Goal: Information Seeking & Learning: Learn about a topic

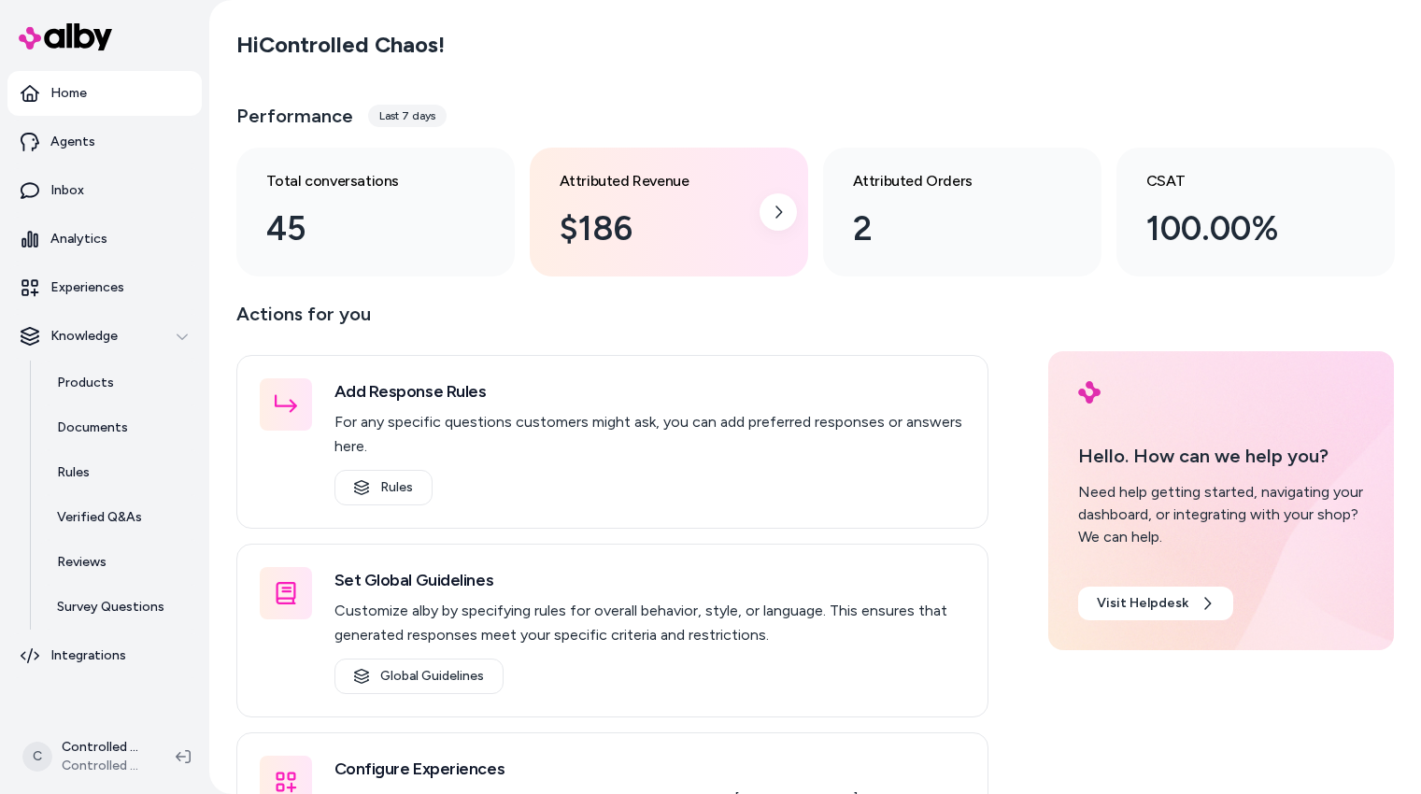
click at [657, 234] on div "$186" at bounding box center [654, 229] width 189 height 50
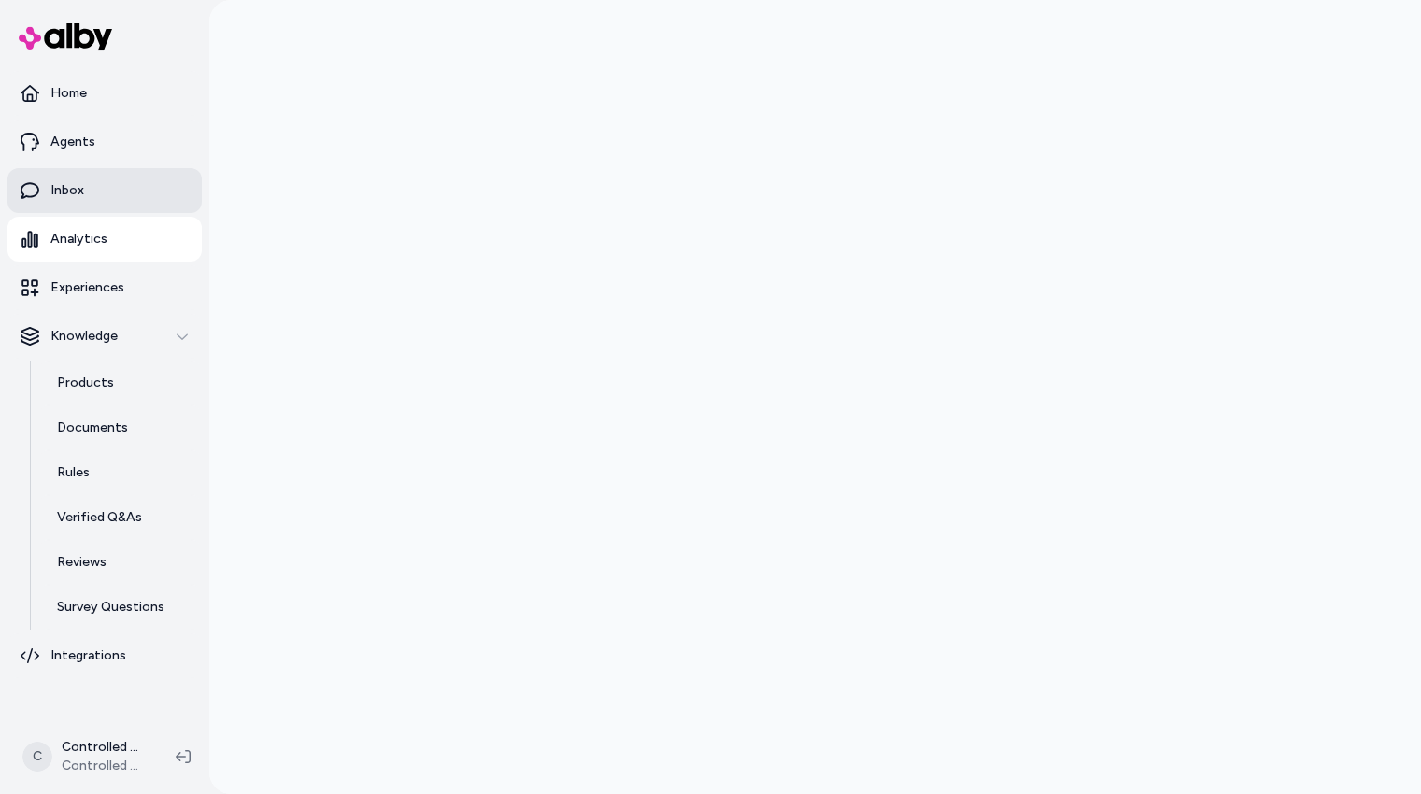
click at [130, 199] on link "Inbox" at bounding box center [104, 190] width 194 height 45
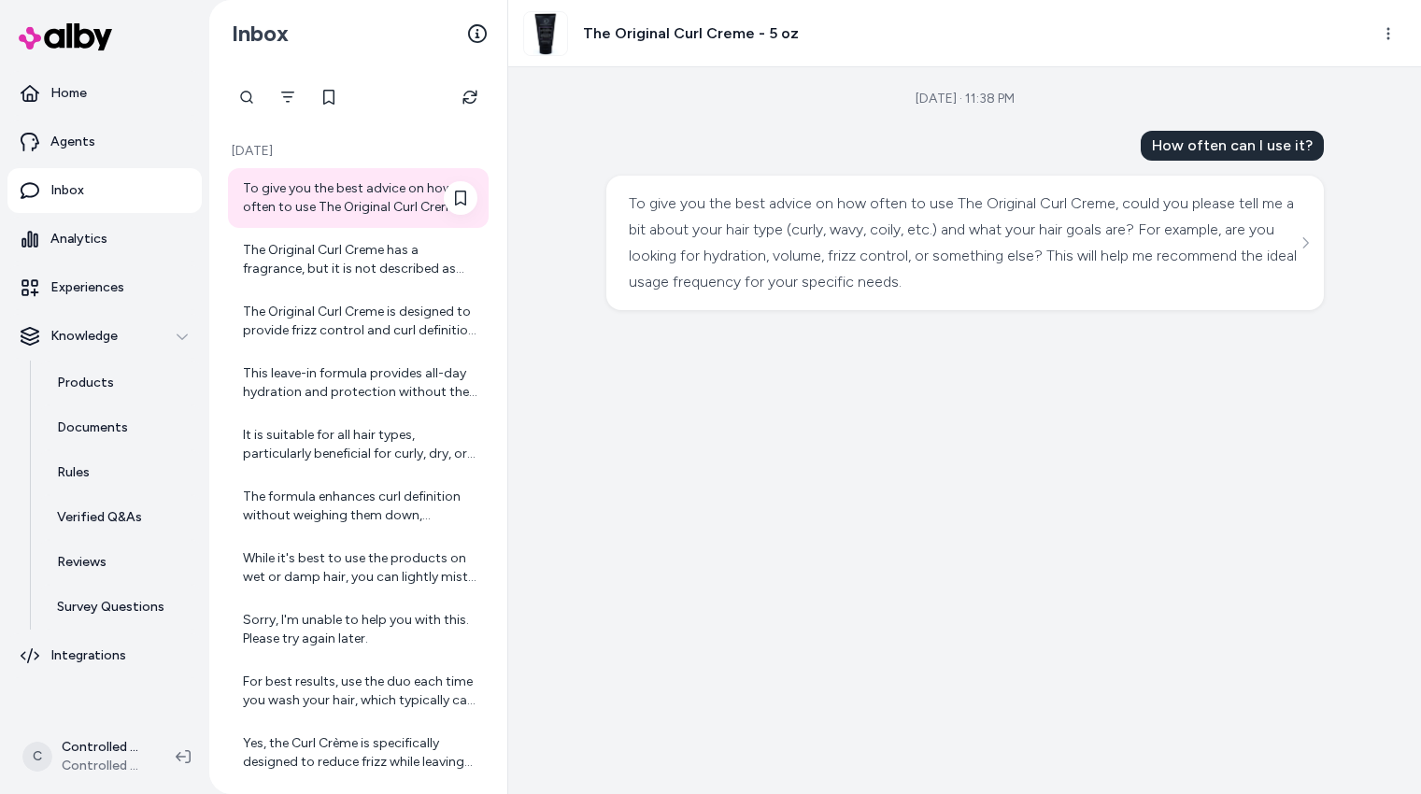
click at [384, 203] on div "To give you the best advice on how often to use The Original Curl Creme, could …" at bounding box center [360, 197] width 234 height 37
click at [384, 261] on div "The Original Curl Creme has a fragrance, but it is not described as strong or o…" at bounding box center [360, 259] width 234 height 37
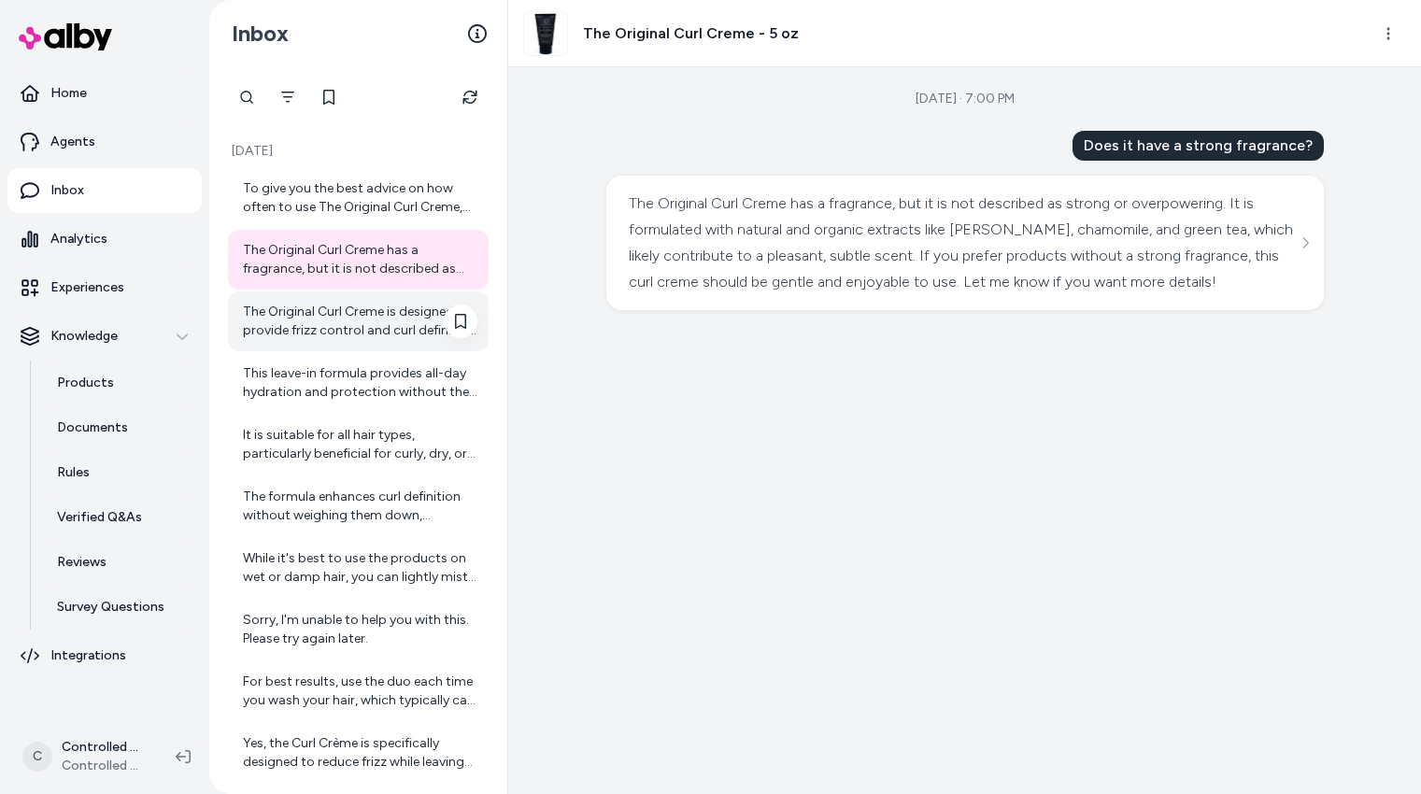
click at [386, 298] on div "The Original Curl Creme is designed to provide frizz control and curl definitio…" at bounding box center [358, 321] width 261 height 60
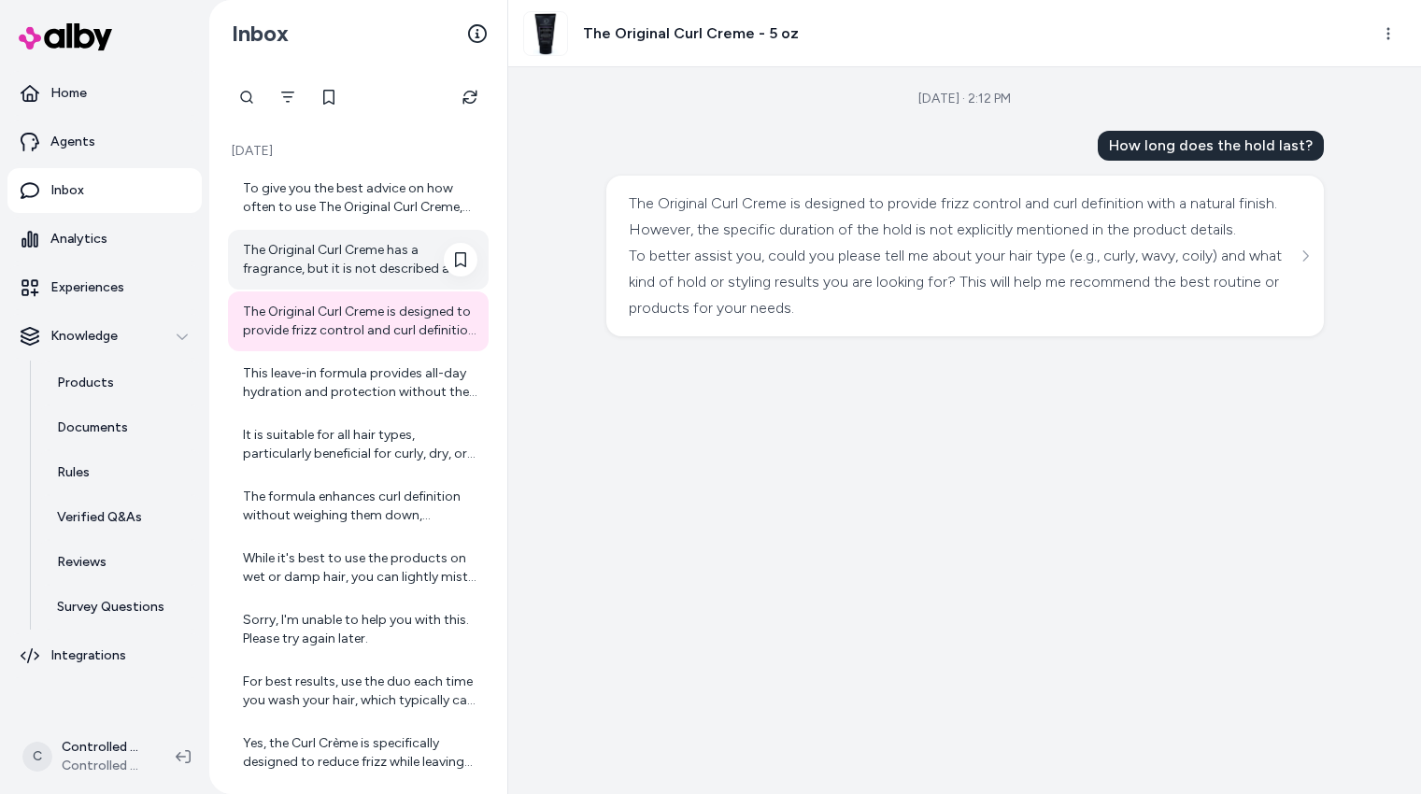
click at [380, 263] on div "The Original Curl Creme has a fragrance, but it is not described as strong or o…" at bounding box center [360, 259] width 234 height 37
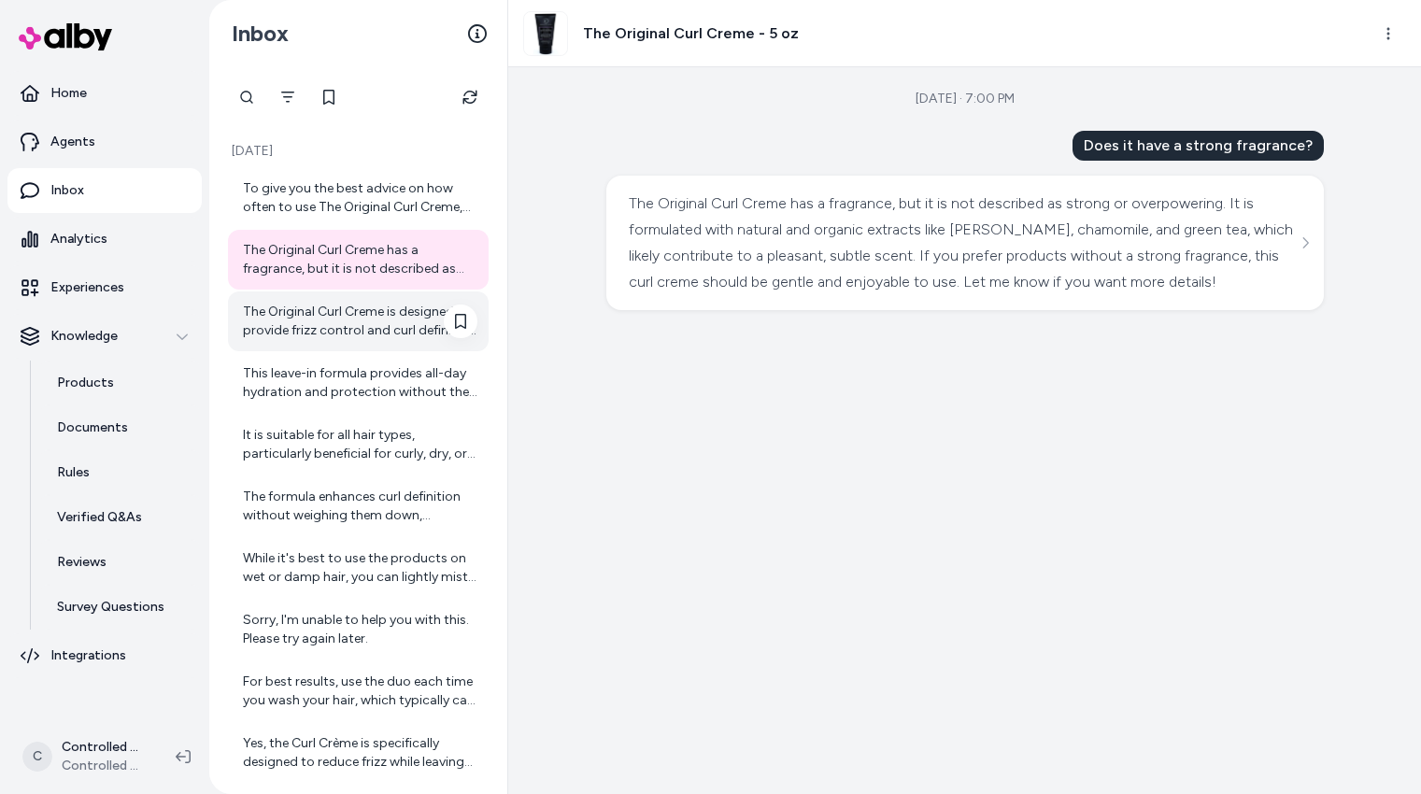
click at [384, 320] on div "The Original Curl Creme is designed to provide frizz control and curl definitio…" at bounding box center [360, 321] width 234 height 37
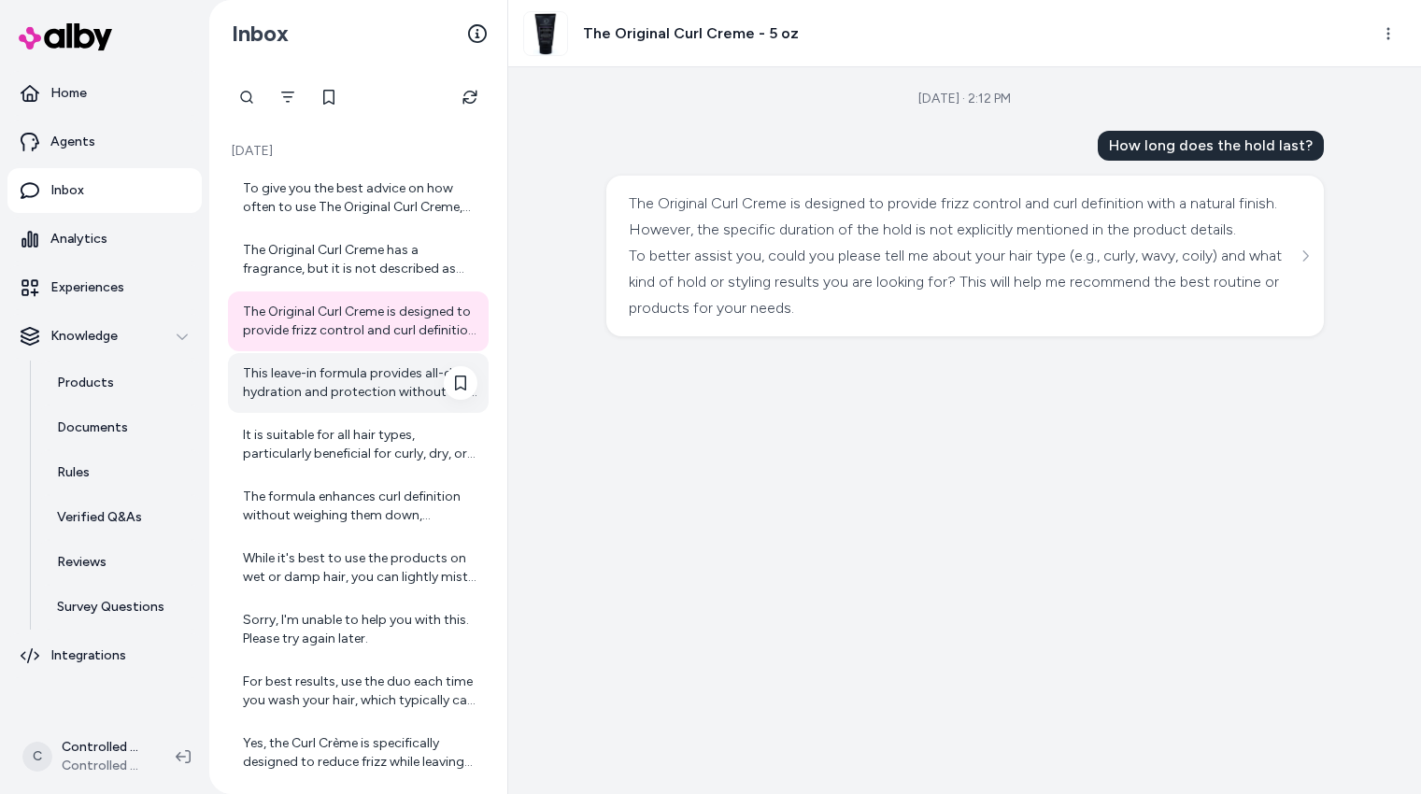
click at [393, 367] on div "This leave-in formula provides all-day hydration and protection without the nee…" at bounding box center [360, 382] width 234 height 37
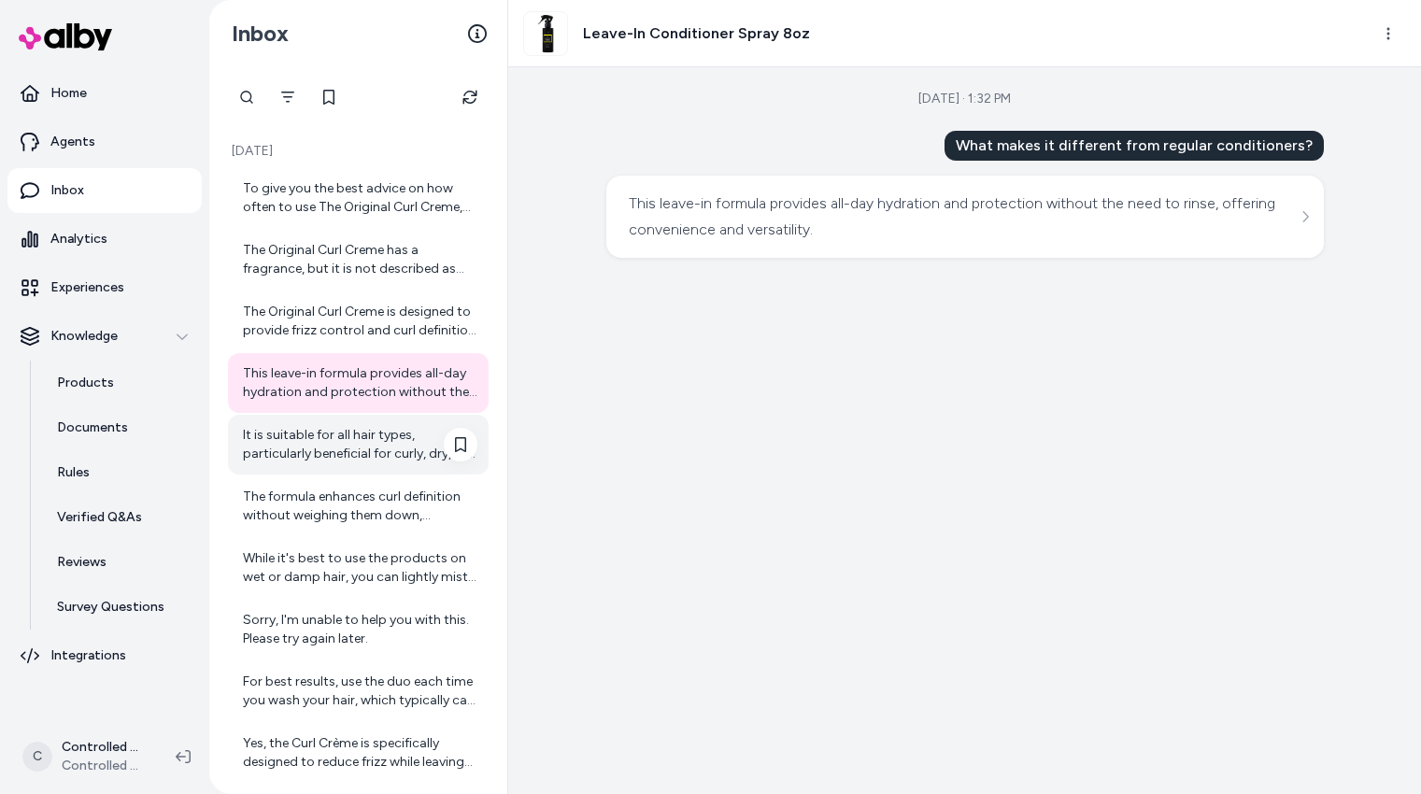
click at [399, 429] on div "It is suitable for all hair types, particularly beneficial for curly, dry, or d…" at bounding box center [360, 444] width 234 height 37
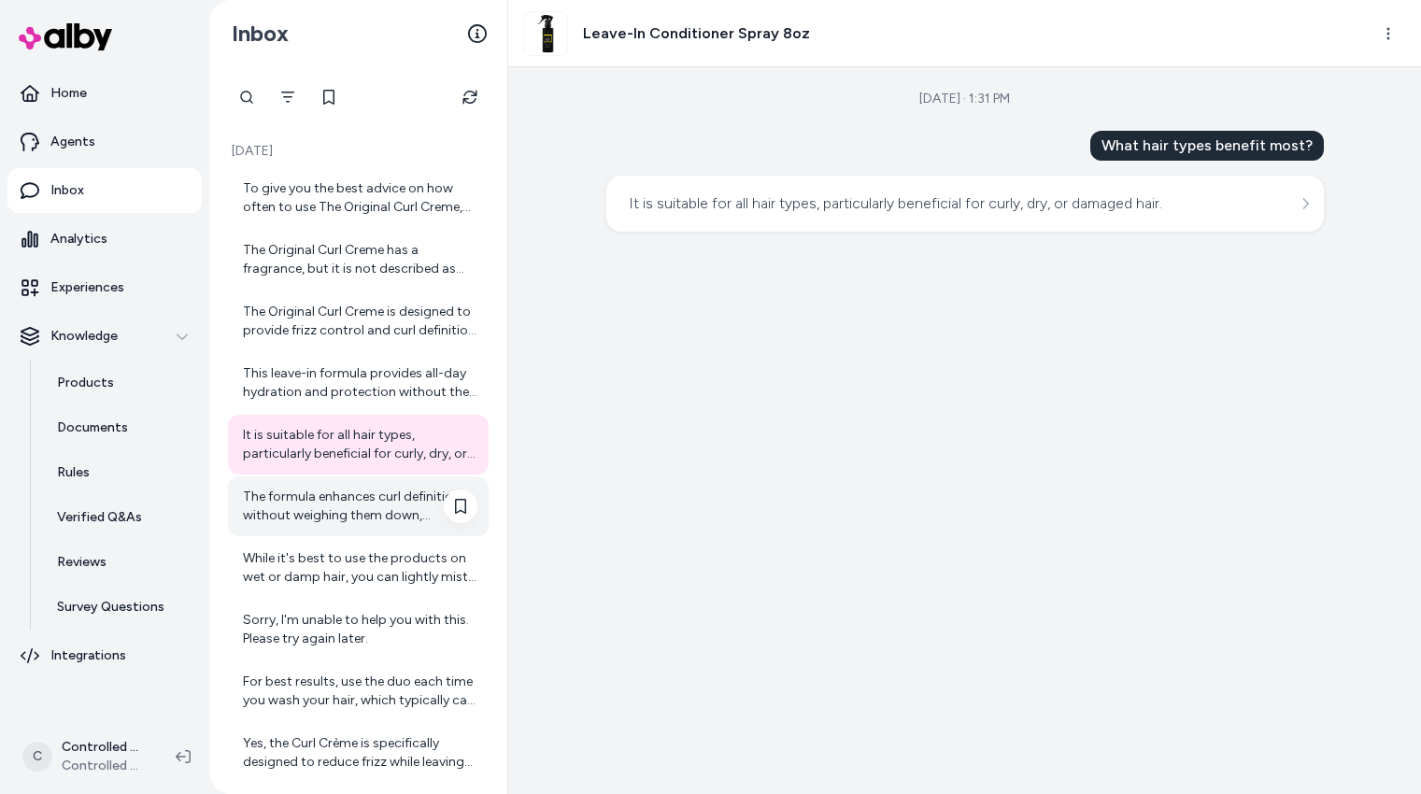
click at [395, 481] on div "The formula enhances curl definition without weighing them down, promoting a na…" at bounding box center [358, 506] width 261 height 60
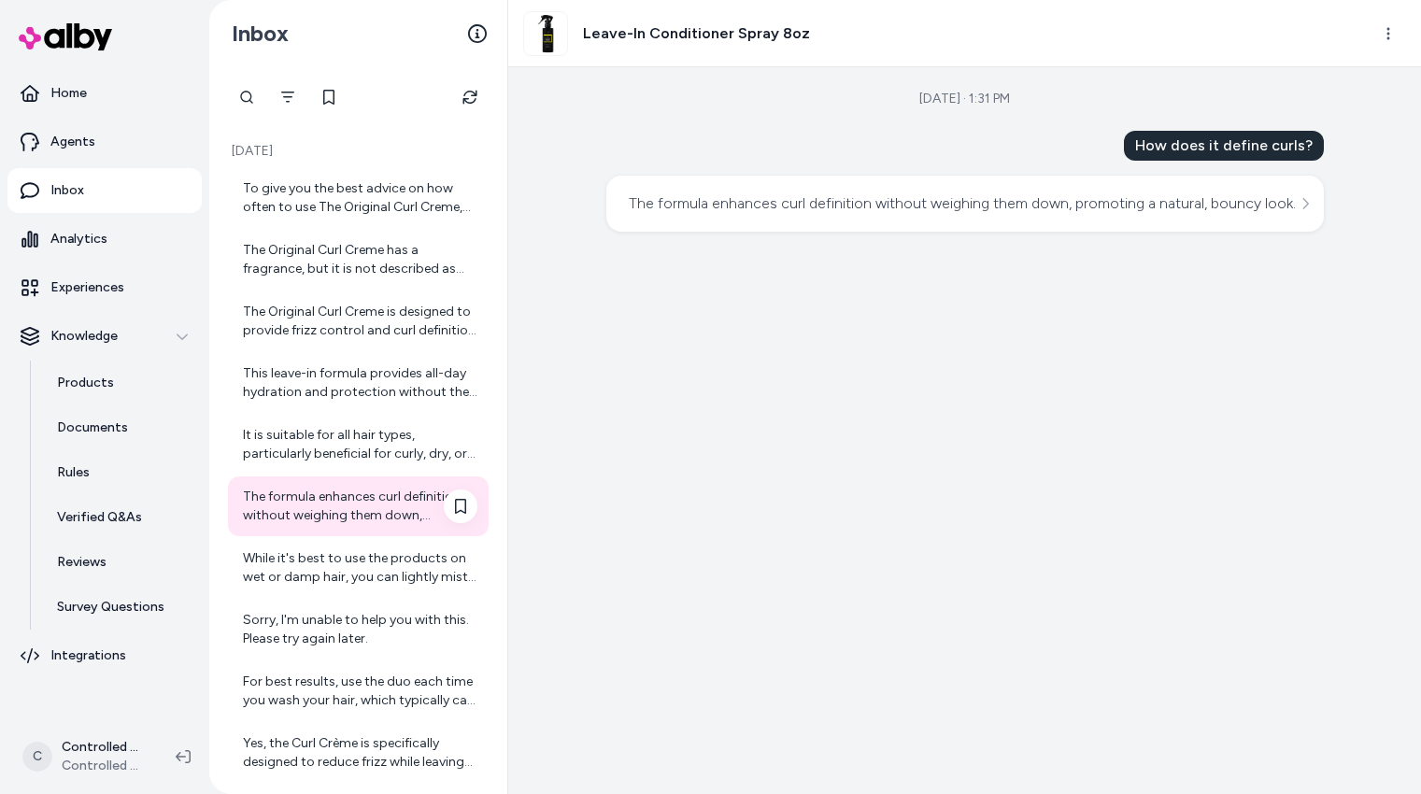
click at [398, 525] on div "The formula enhances curl definition without weighing them down, promoting a na…" at bounding box center [358, 506] width 261 height 60
click at [403, 555] on div "While it's best to use the products on wet or damp hair, you can lightly mist t…" at bounding box center [360, 567] width 234 height 37
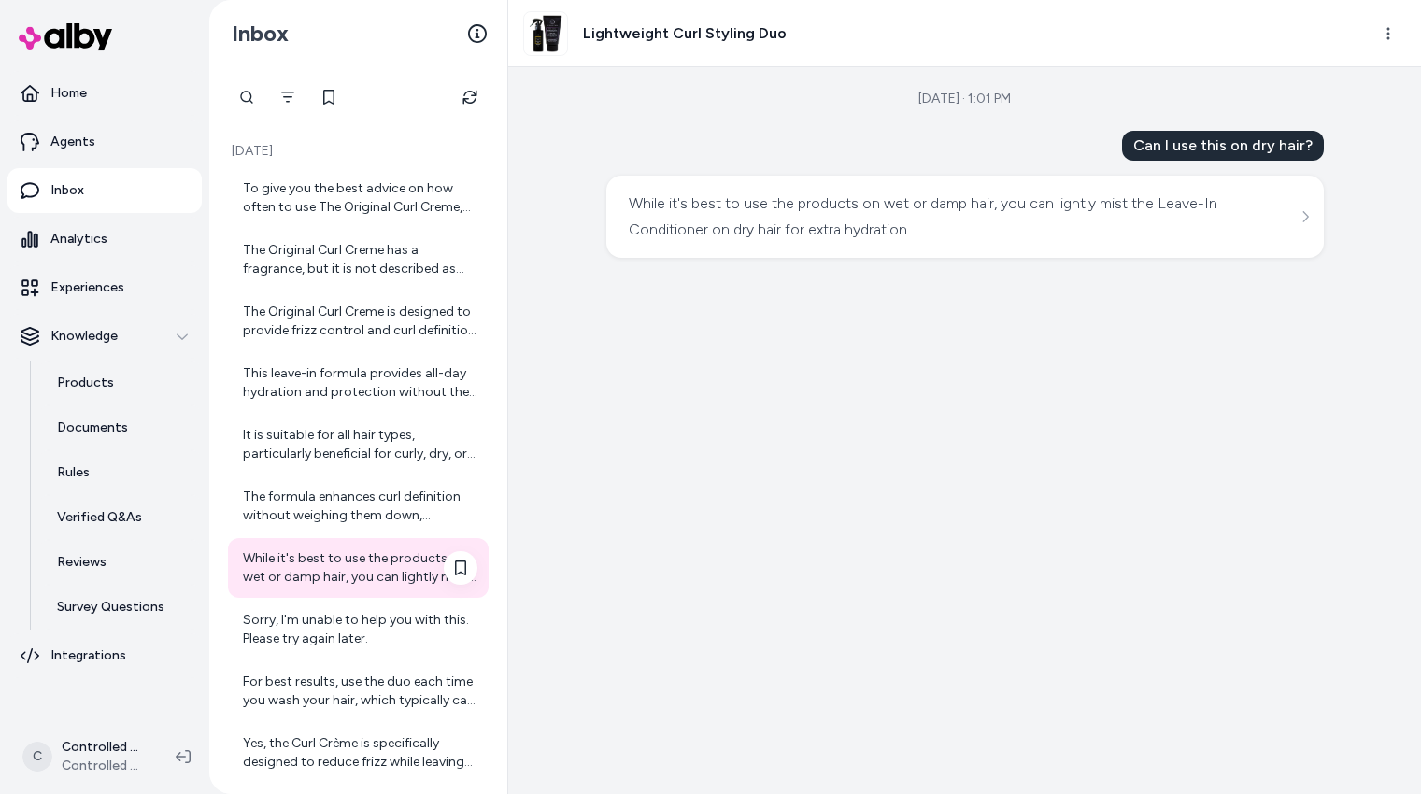
click at [395, 591] on div "While it's best to use the products on wet or damp hair, you can lightly mist t…" at bounding box center [358, 568] width 261 height 60
click at [396, 638] on div "Sorry, I'm unable to help you with this. Please try again later." at bounding box center [360, 629] width 234 height 37
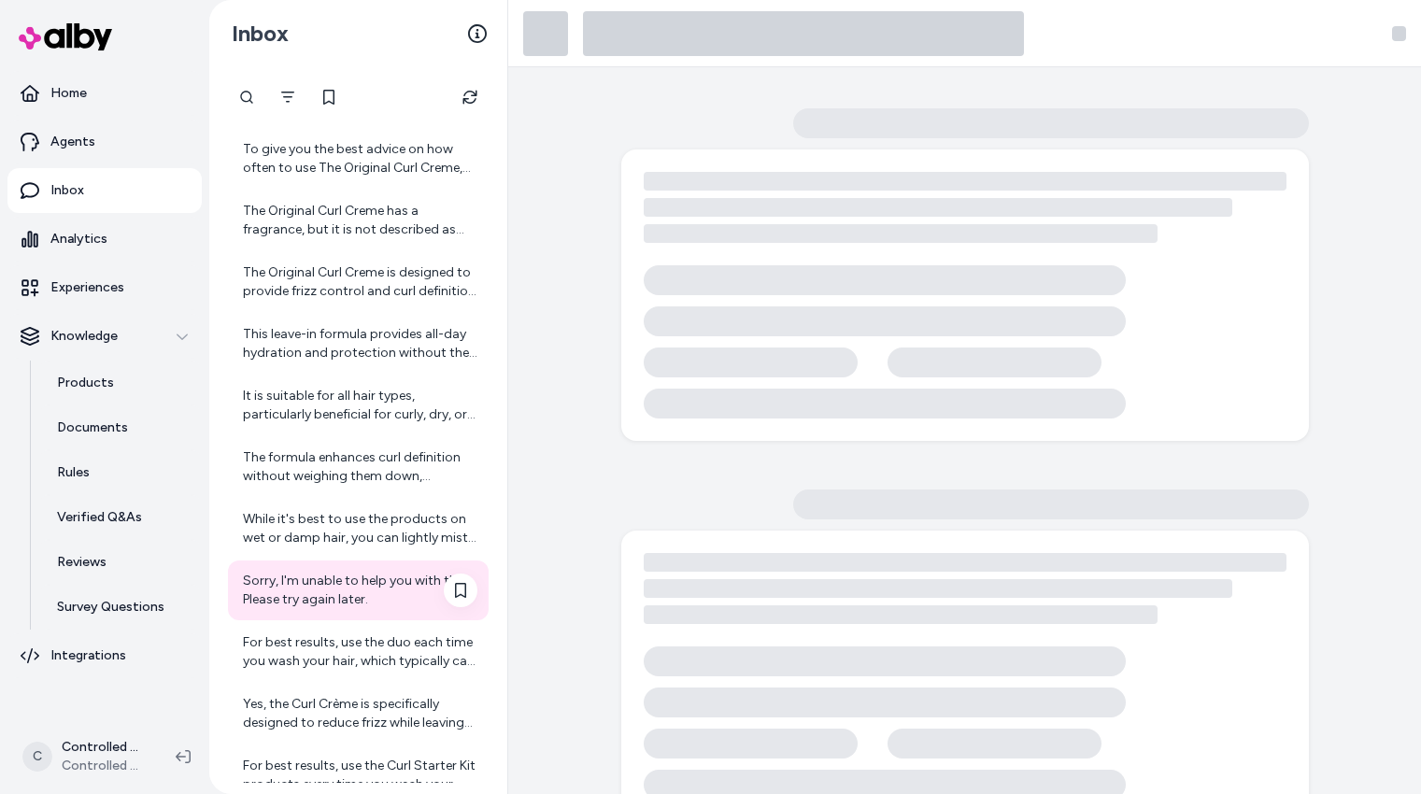
scroll to position [42, 0]
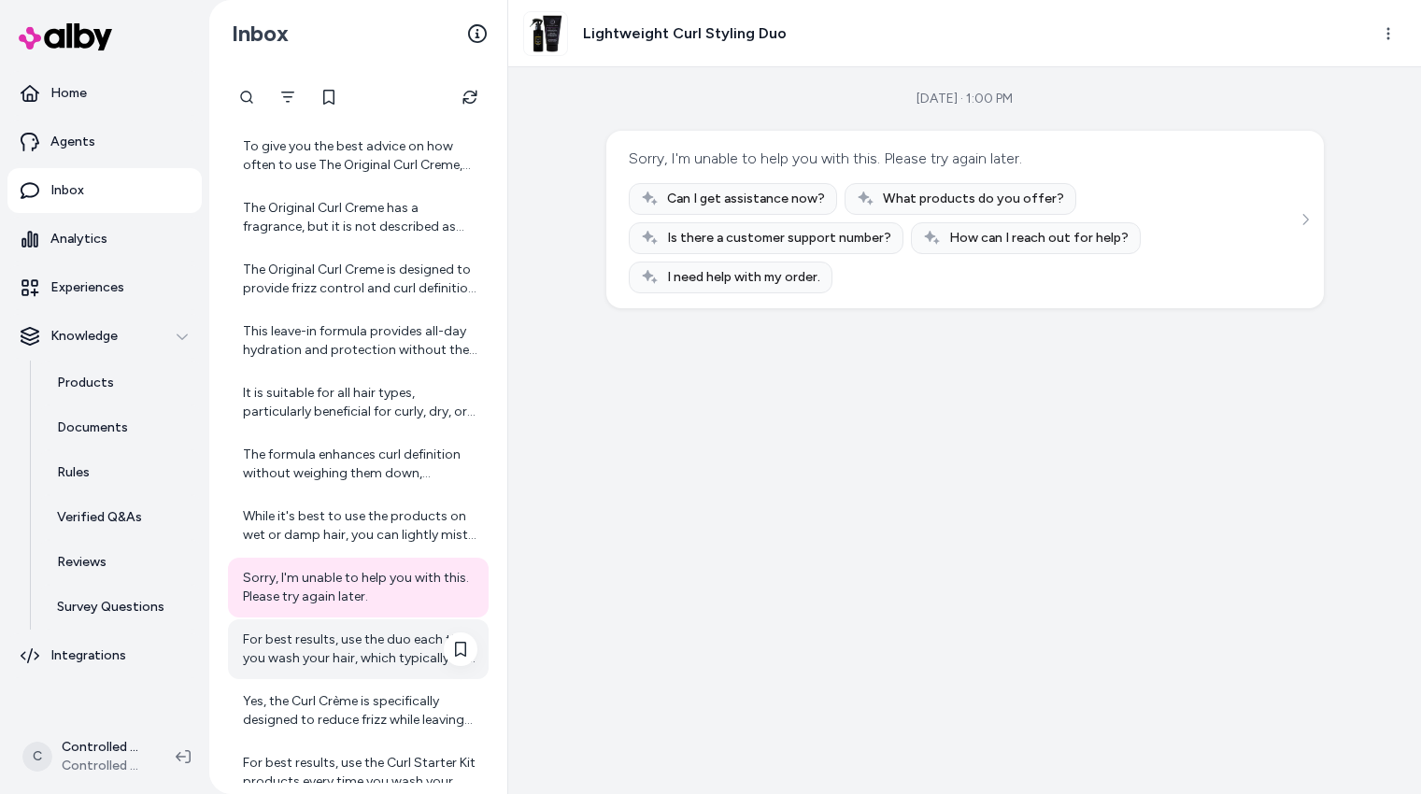
click at [398, 639] on div "For best results, use the duo each time you wash your hair, which typically can…" at bounding box center [360, 649] width 234 height 37
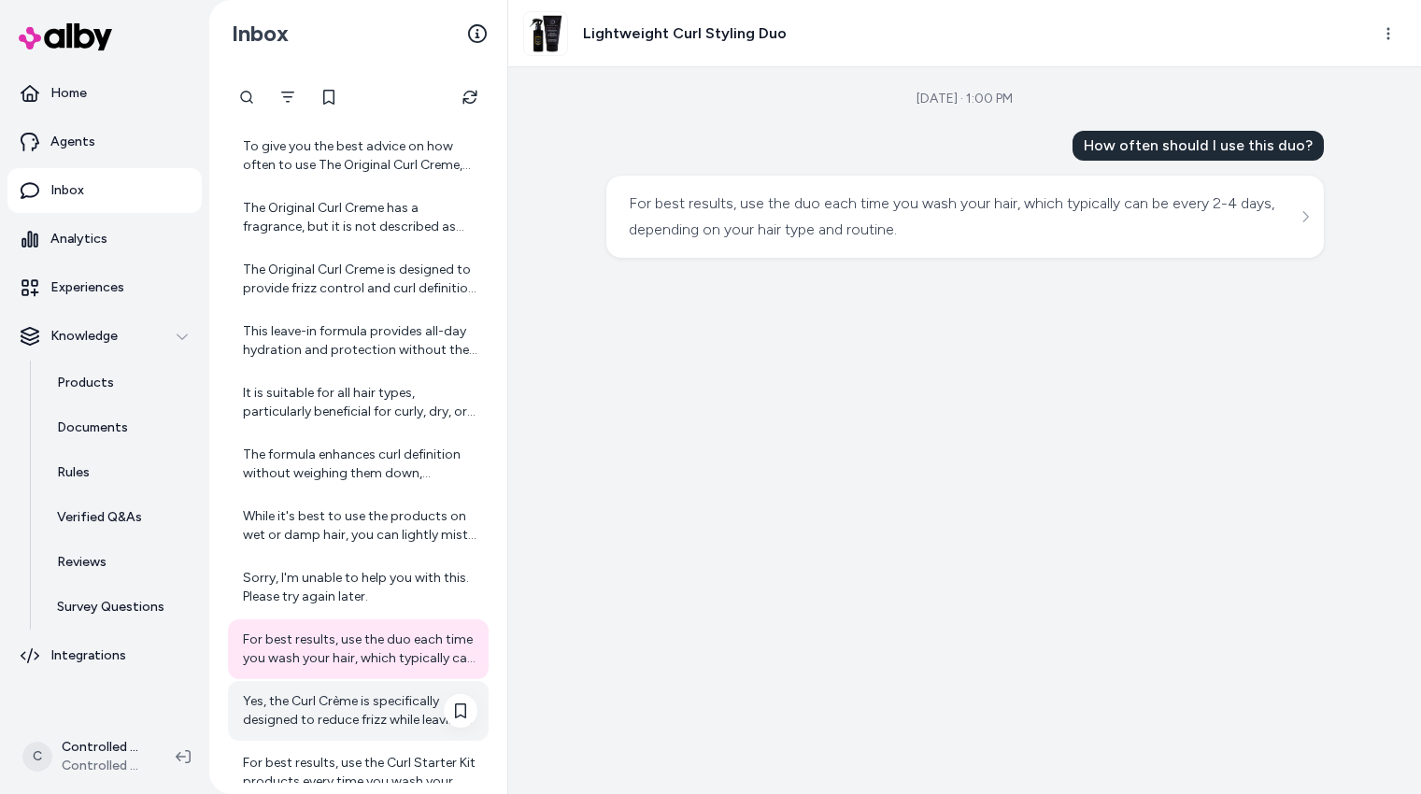
click at [390, 695] on div "Yes, the Curl Crème is specifically designed to reduce frizz while leaving curl…" at bounding box center [360, 710] width 234 height 37
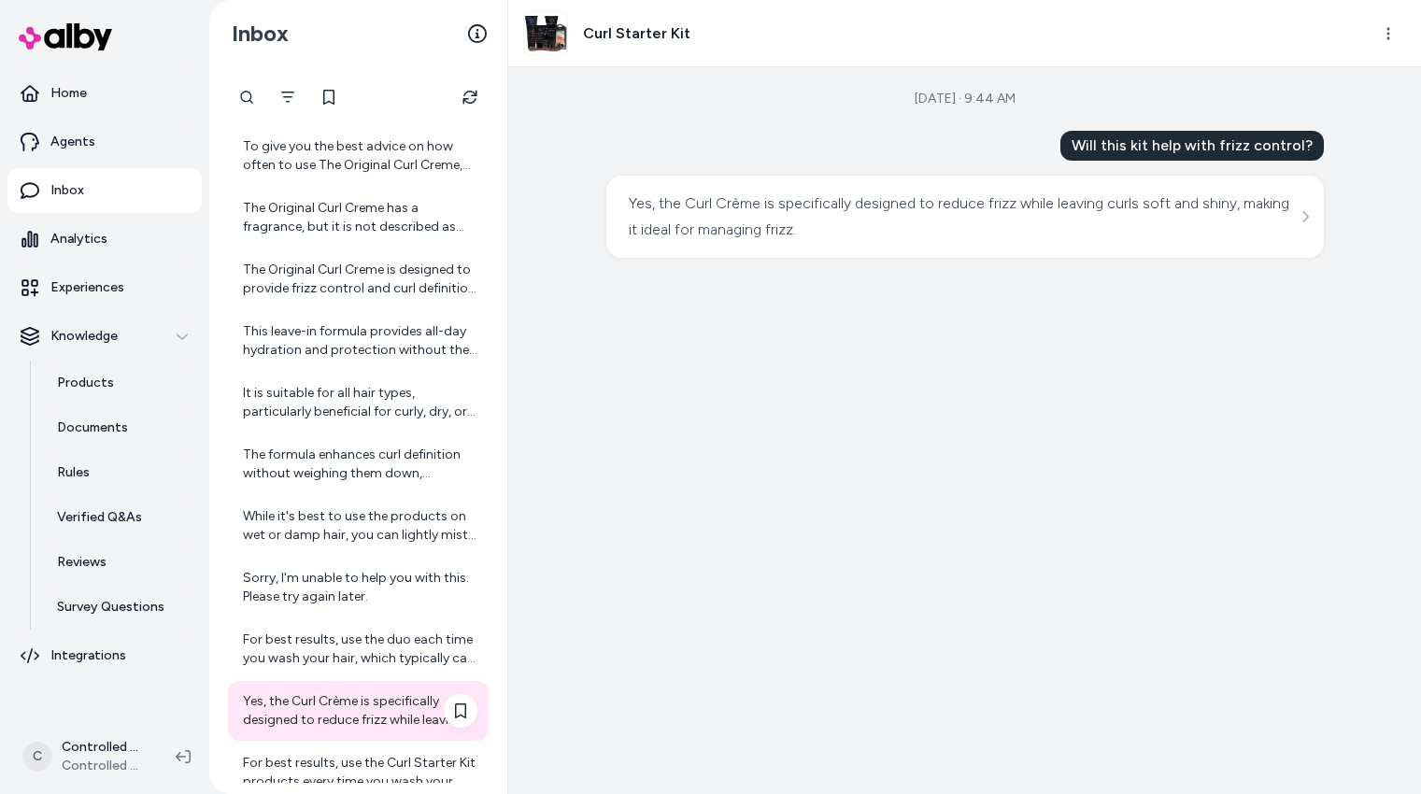
scroll to position [163, 0]
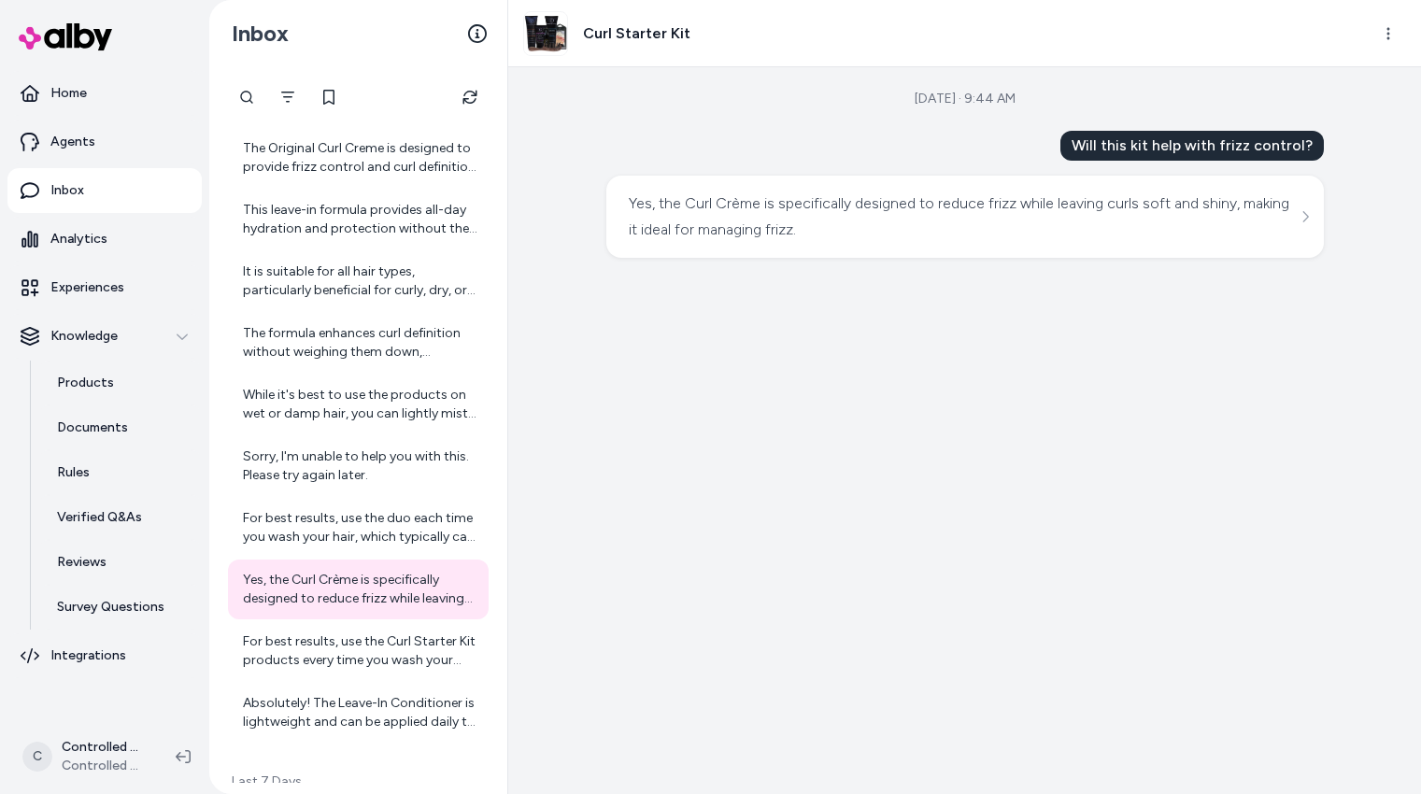
click at [387, 681] on div "To give you the best advice on how often to use The Original Curl Creme, could …" at bounding box center [358, 374] width 261 height 738
click at [397, 650] on div "For best results, use the Curl Starter Kit products every time you wash your ha…" at bounding box center [360, 650] width 234 height 37
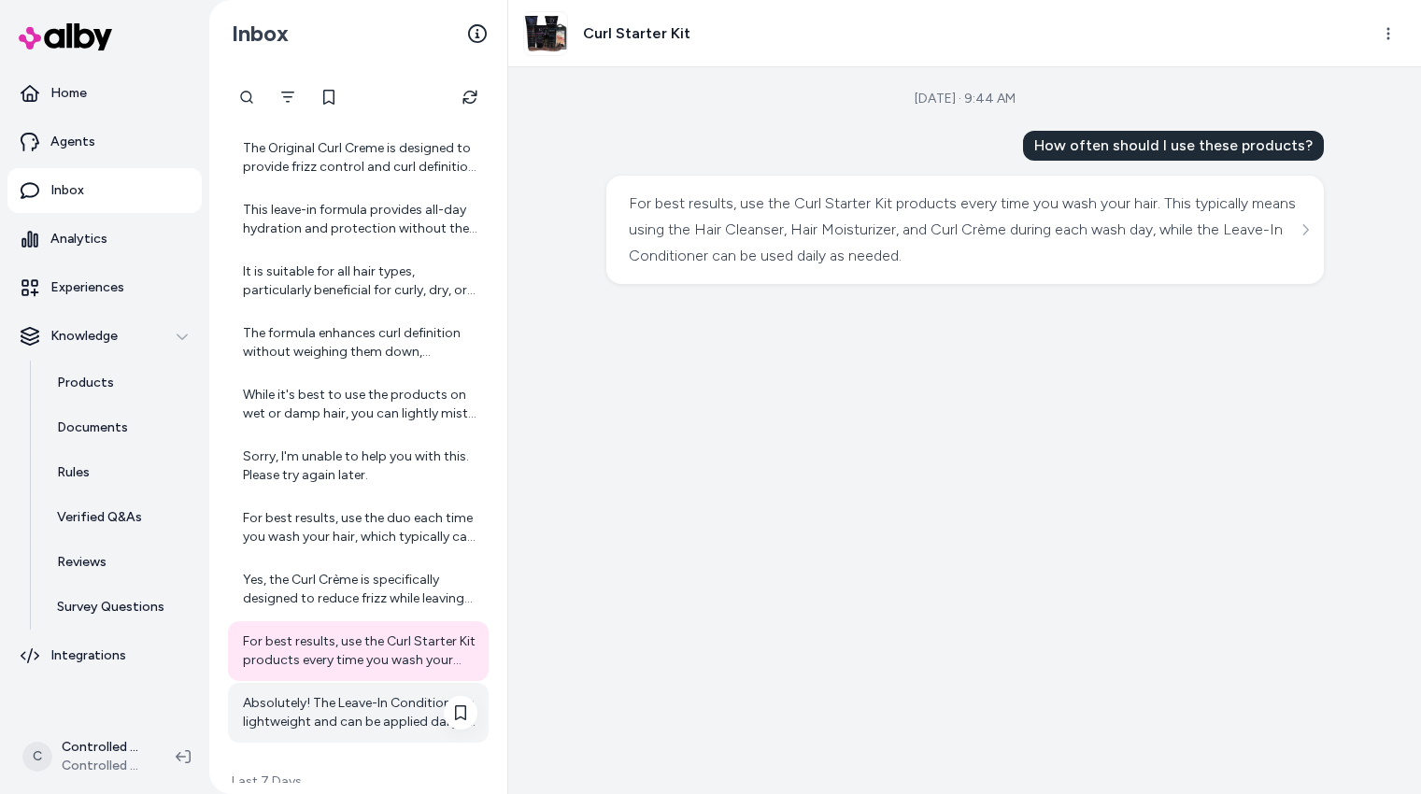
click at [394, 689] on div "Absolutely! The Leave-In Conditioner is lightweight and can be applied daily to…" at bounding box center [358, 713] width 261 height 60
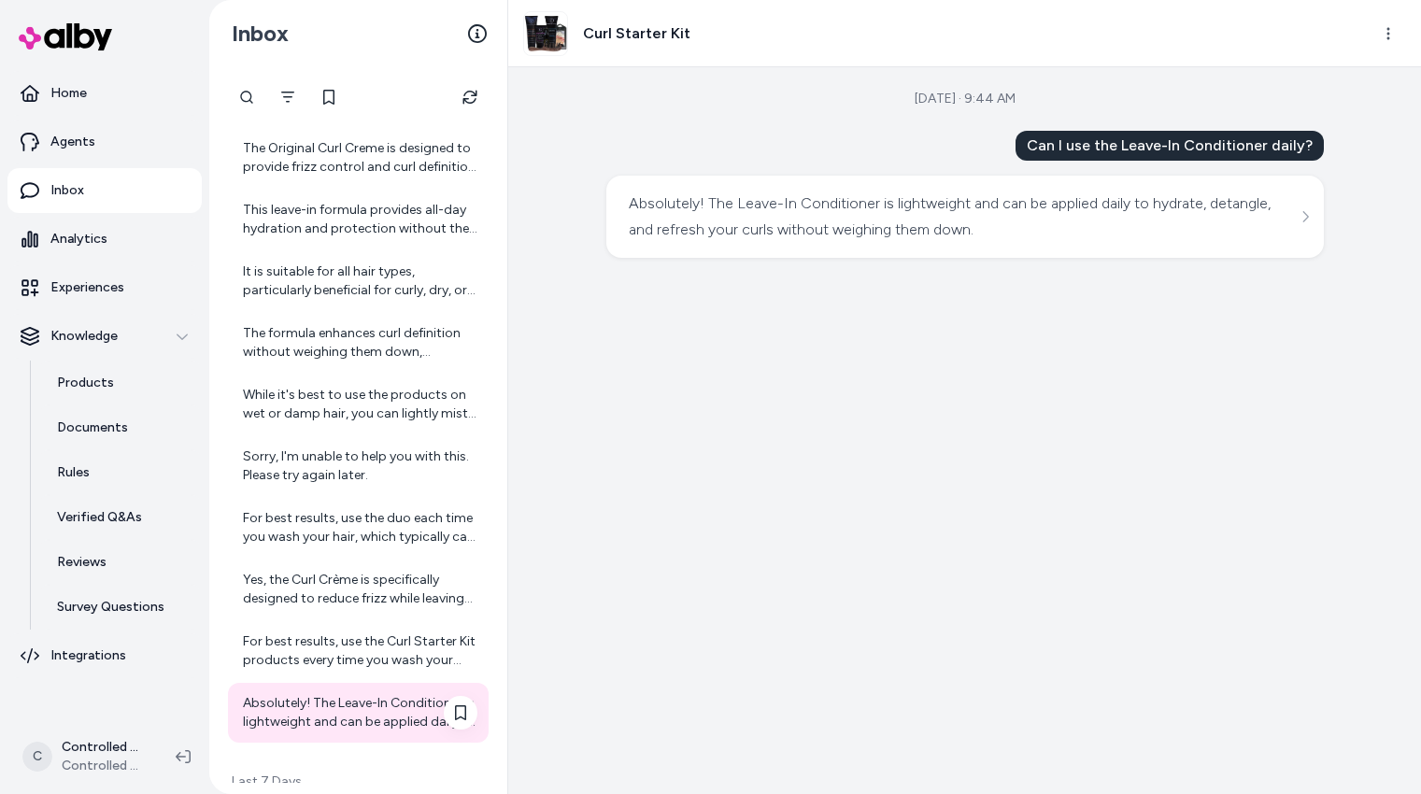
scroll to position [376, 0]
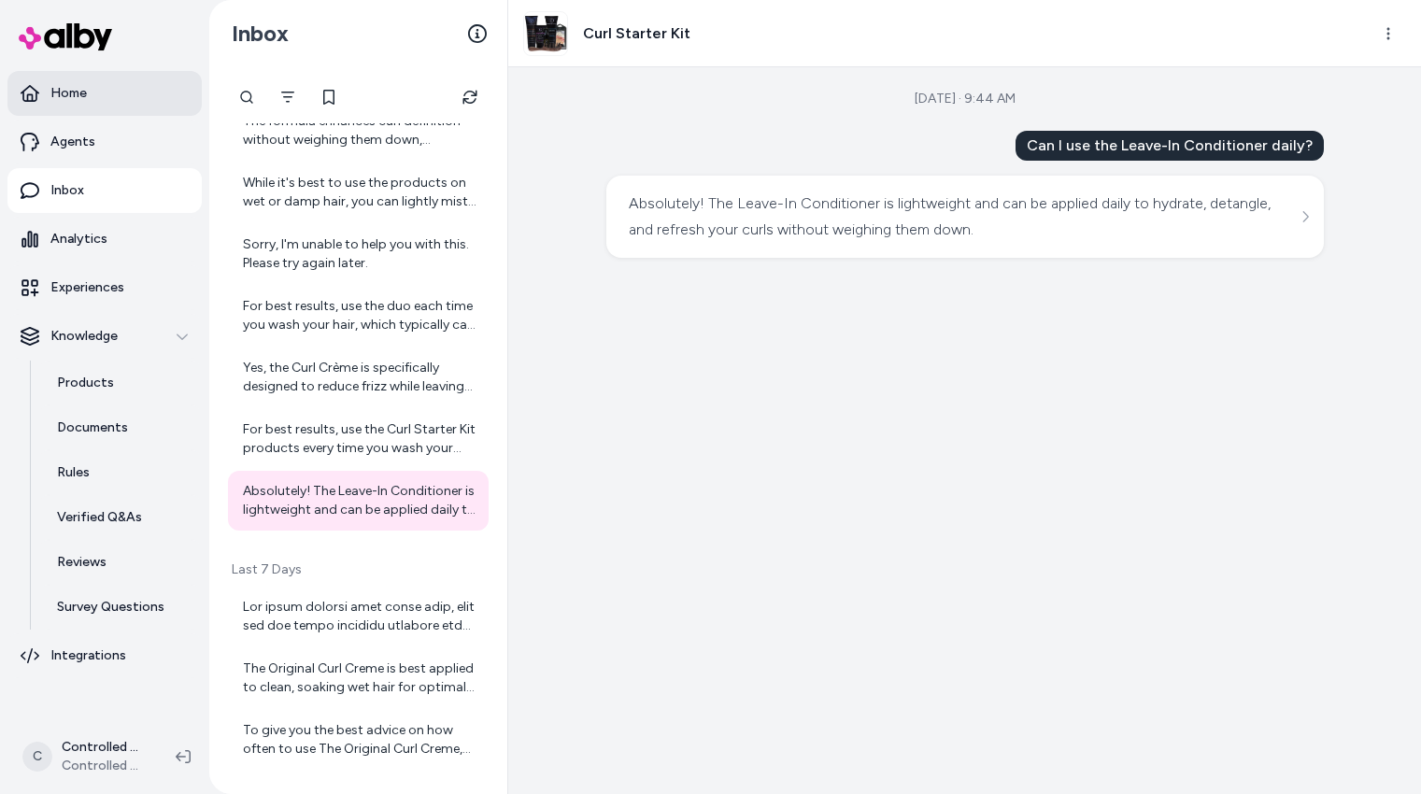
click at [137, 98] on link "Home" at bounding box center [104, 93] width 194 height 45
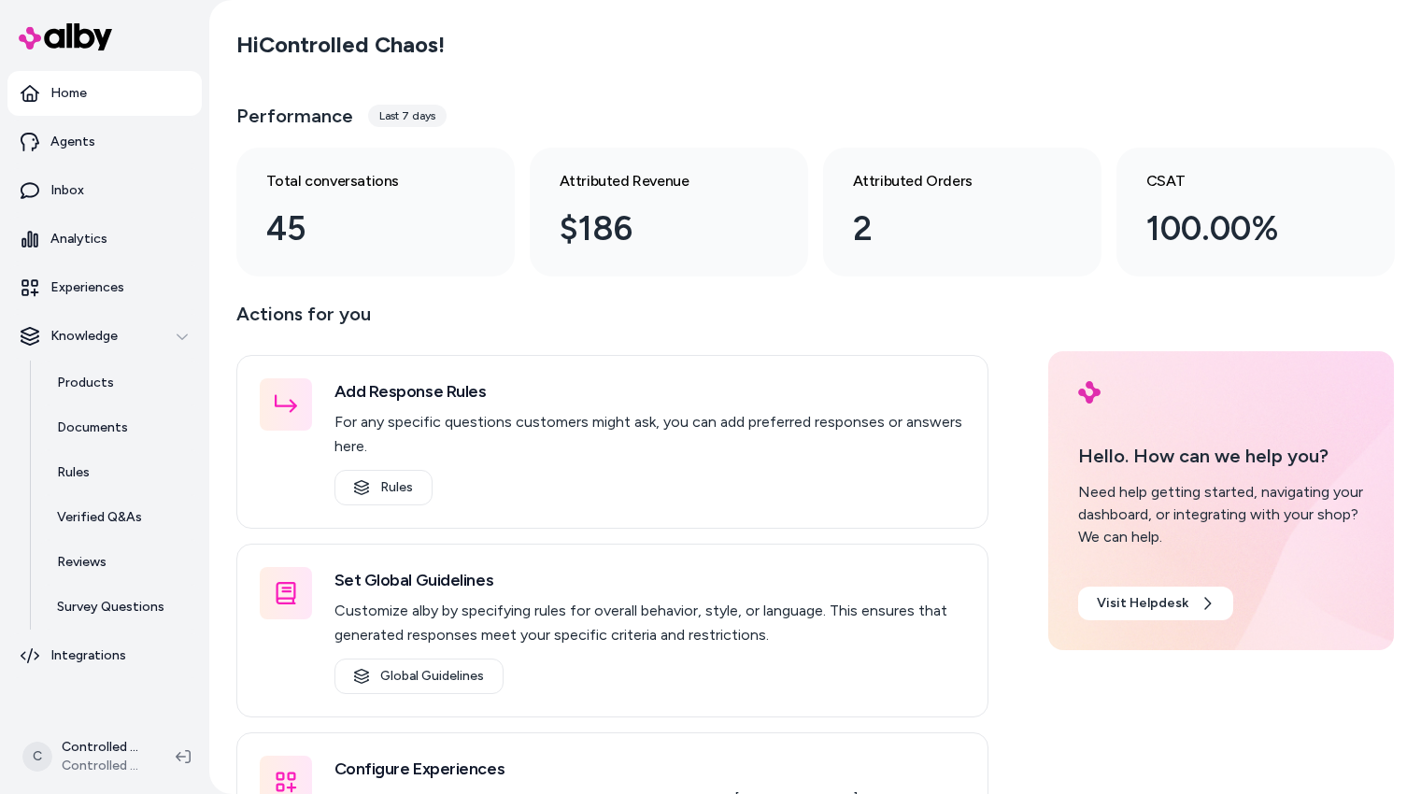
click at [423, 112] on div "Last 7 days" at bounding box center [407, 116] width 78 height 22
click at [736, 141] on div "Performance Last 7 days Total conversations 45 Attributed Revenue $186 Attribut…" at bounding box center [815, 184] width 1158 height 183
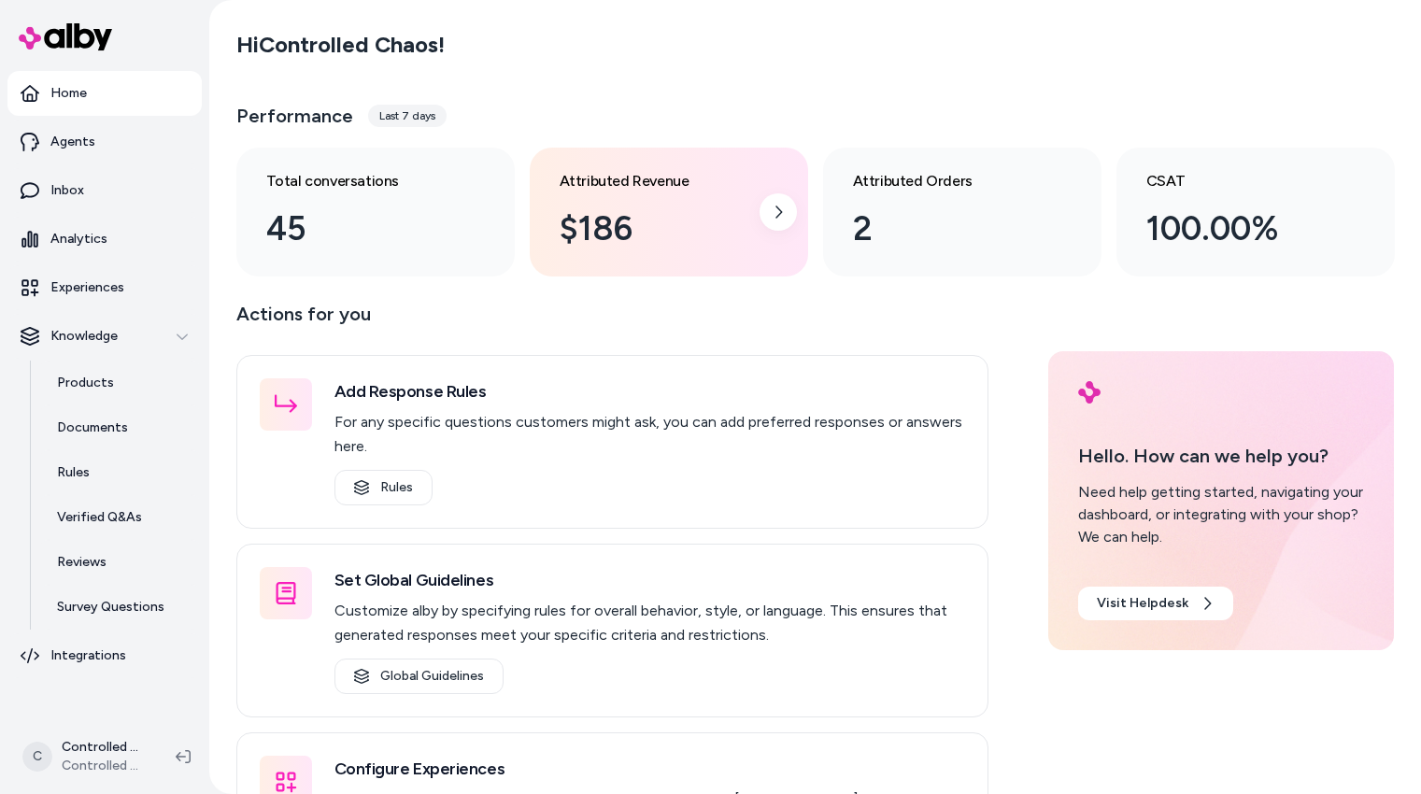
click at [679, 211] on div "$186" at bounding box center [654, 229] width 189 height 50
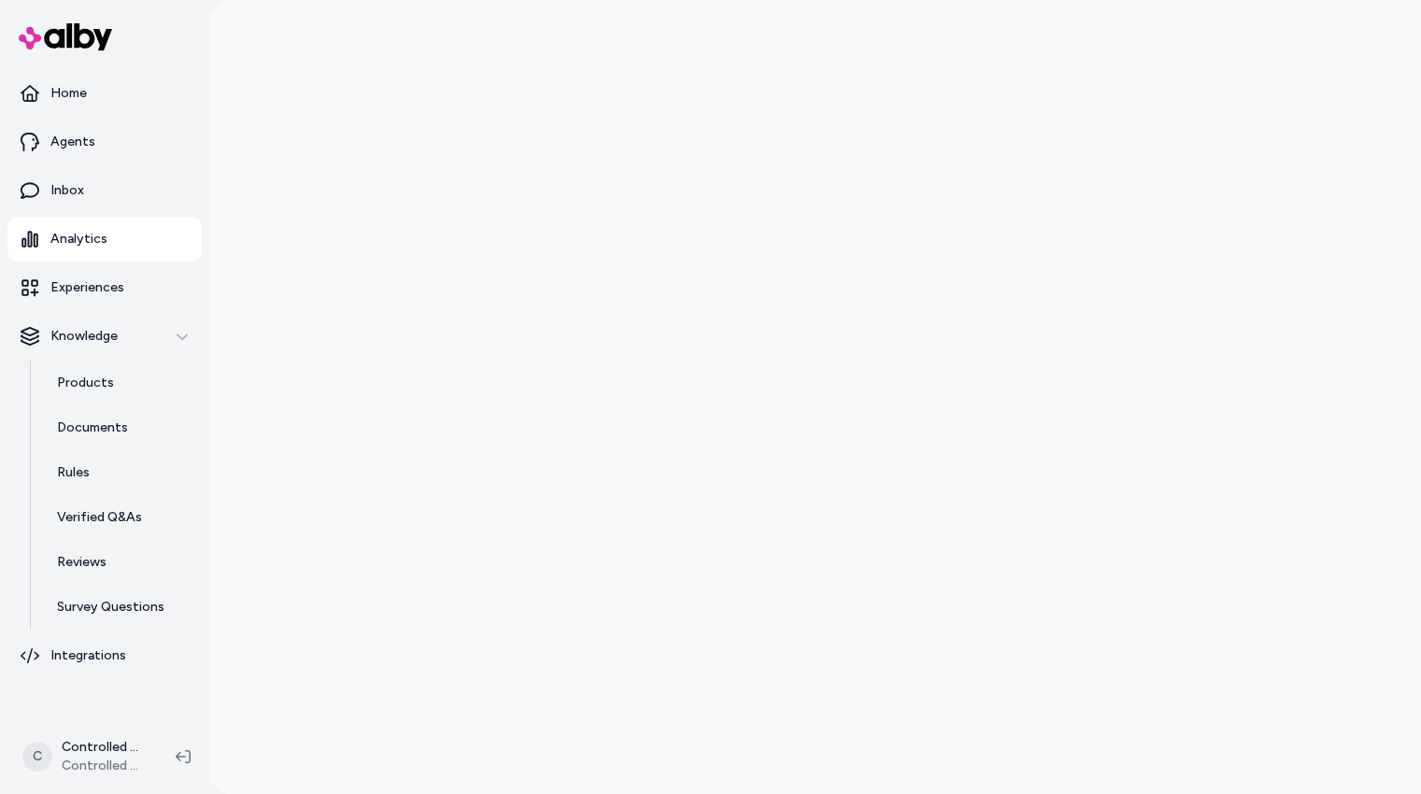
click at [770, 213] on div at bounding box center [816, 397] width 1196 height 794
click at [115, 331] on p "Knowledge" at bounding box center [83, 336] width 67 height 19
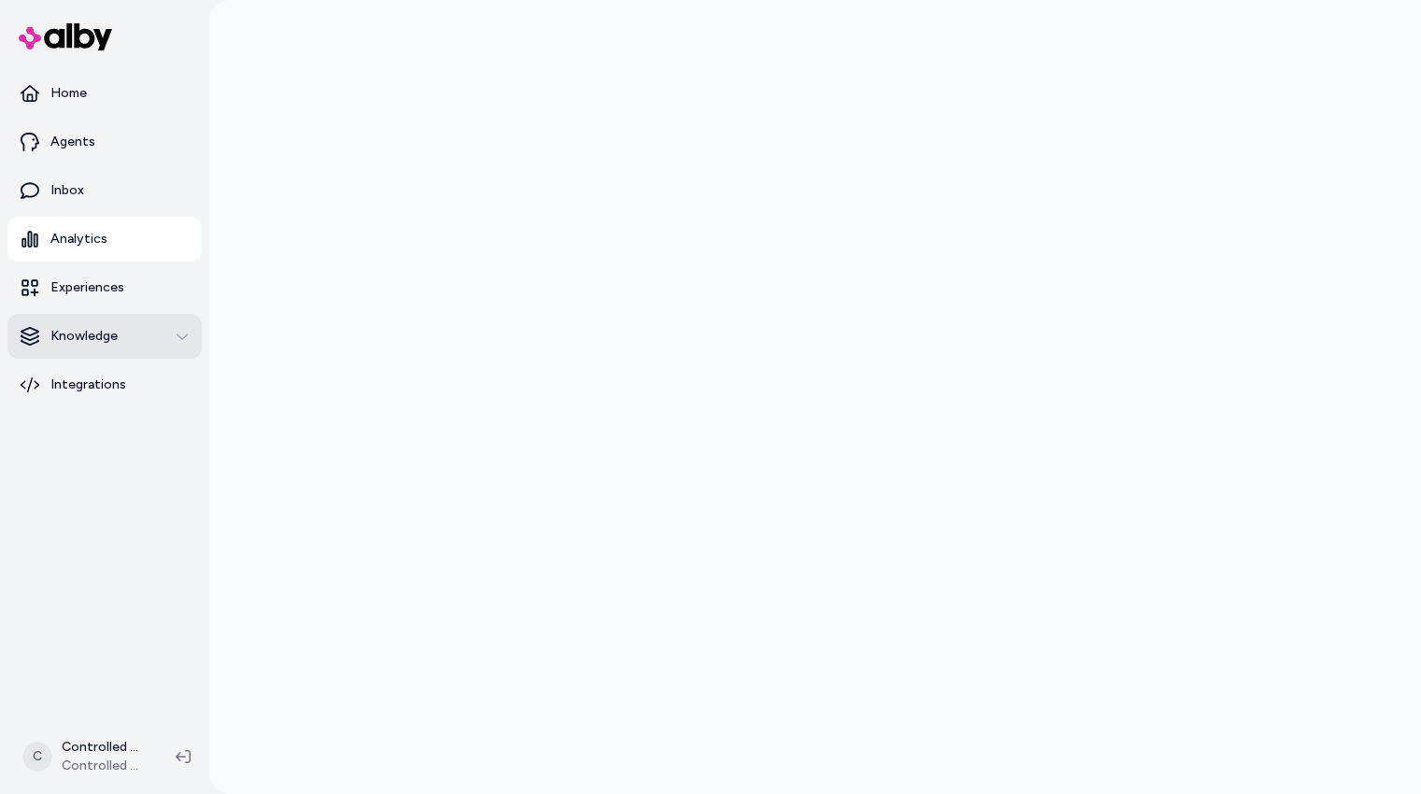
click at [133, 347] on button "Knowledge" at bounding box center [104, 336] width 194 height 45
click at [130, 338] on div "Knowledge" at bounding box center [105, 336] width 168 height 19
click at [129, 284] on link "Experiences" at bounding box center [104, 287] width 194 height 45
